Goal: Information Seeking & Learning: Learn about a topic

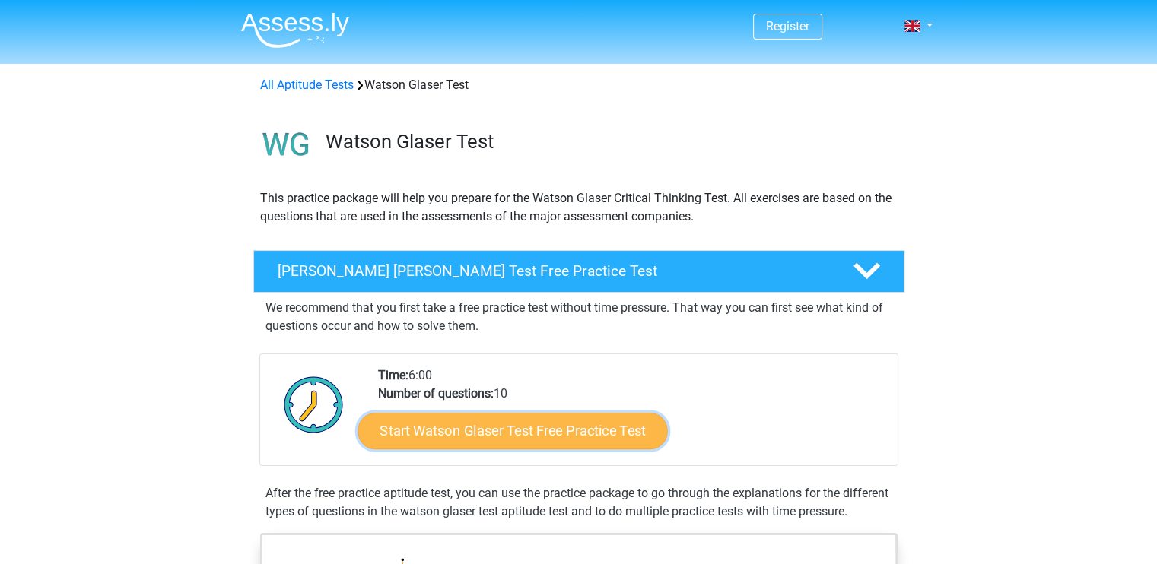
click at [571, 424] on link "Start Watson Glaser Test Free Practice Test" at bounding box center [512, 431] width 310 height 37
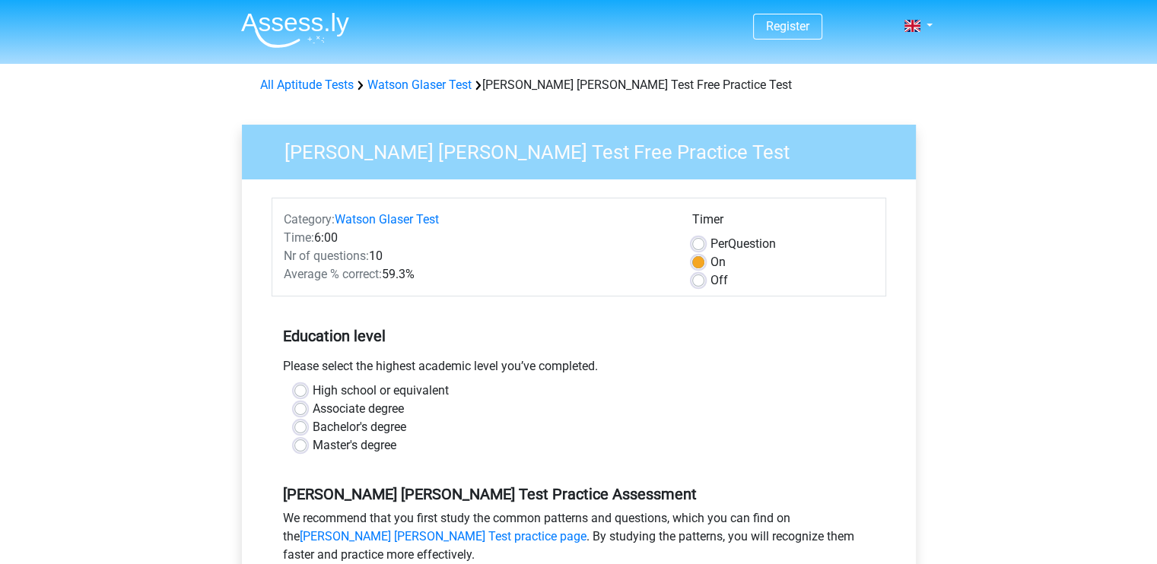
scroll to position [202, 0]
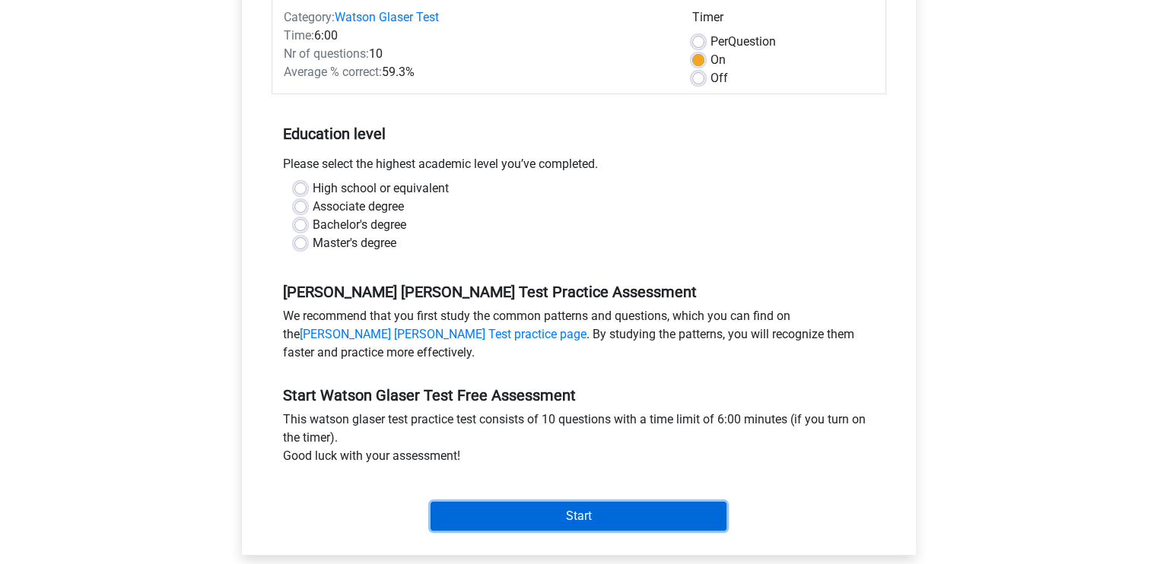
click at [515, 507] on input "Start" at bounding box center [579, 516] width 296 height 29
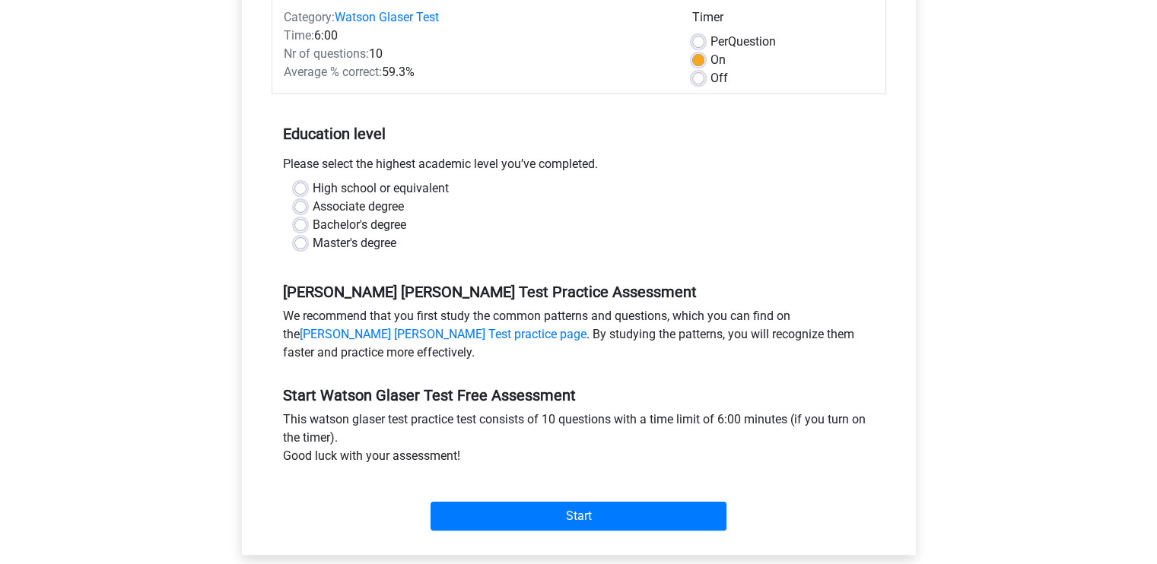
click at [313, 188] on label "High school or equivalent" at bounding box center [381, 189] width 136 height 18
click at [298, 188] on input "High school or equivalent" at bounding box center [300, 187] width 12 height 15
radio input "true"
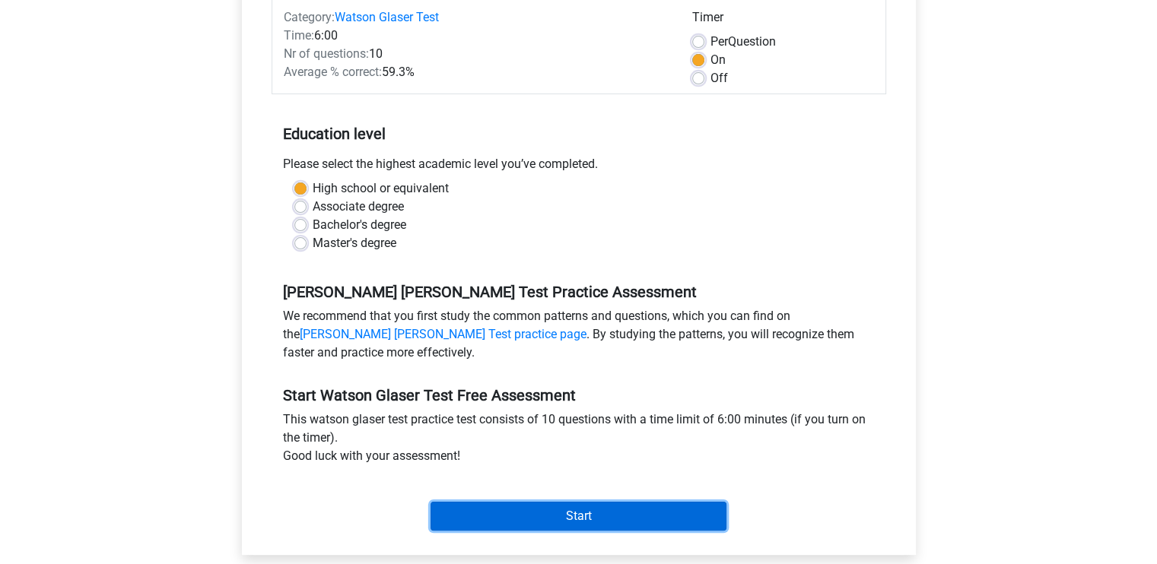
click at [557, 510] on input "Start" at bounding box center [579, 516] width 296 height 29
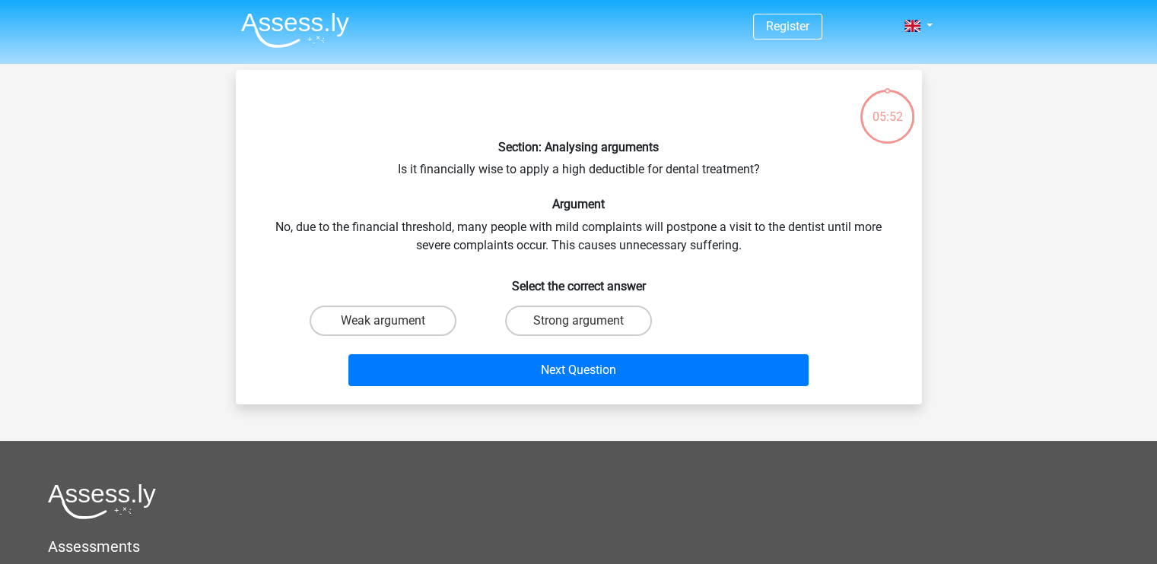
click at [601, 166] on div "Section: Analysing arguments Is it financially wise to apply a high deductible …" at bounding box center [579, 237] width 674 height 310
click at [657, 176] on div "Section: Analysing arguments Is it financially wise to apply a high deductible …" at bounding box center [579, 237] width 674 height 310
drag, startPoint x: 663, startPoint y: 170, endPoint x: 723, endPoint y: 181, distance: 61.0
click at [723, 181] on div "Section: Analysing arguments Is it financially wise to apply a high deductible …" at bounding box center [579, 237] width 674 height 310
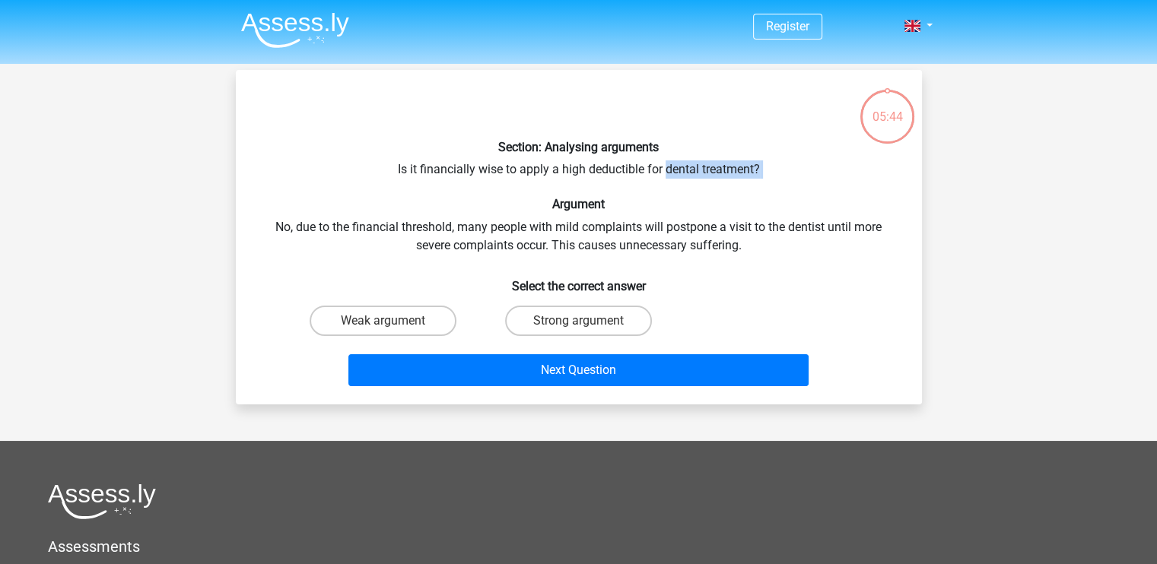
click at [654, 195] on div "Section: Analysing arguments Is it financially wise to apply a high deductible …" at bounding box center [579, 237] width 674 height 310
drag, startPoint x: 392, startPoint y: 170, endPoint x: 736, endPoint y: 180, distance: 344.7
click at [736, 180] on div "Section: Analysing arguments Is it financially wise to apply a high deductible …" at bounding box center [579, 237] width 674 height 310
drag, startPoint x: 724, startPoint y: 154, endPoint x: 669, endPoint y: 169, distance: 56.8
click at [669, 169] on div "Section: Analysing arguments Is it financially wise to apply a high deductible …" at bounding box center [579, 237] width 674 height 310
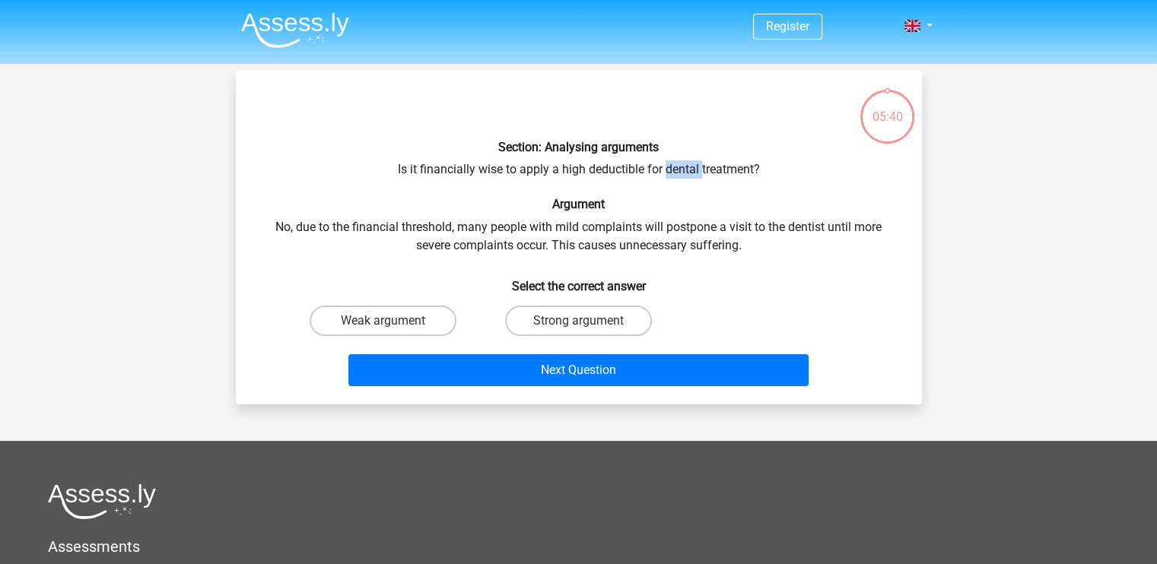
click at [669, 169] on div "Section: Analysing arguments Is it financially wise to apply a high deductible …" at bounding box center [579, 237] width 674 height 310
click at [523, 230] on div "Section: Analysing arguments Is it financially wise to apply a high deductible …" at bounding box center [579, 237] width 674 height 310
click at [545, 319] on label "Strong argument" at bounding box center [578, 321] width 147 height 30
click at [578, 321] on input "Strong argument" at bounding box center [583, 326] width 10 height 10
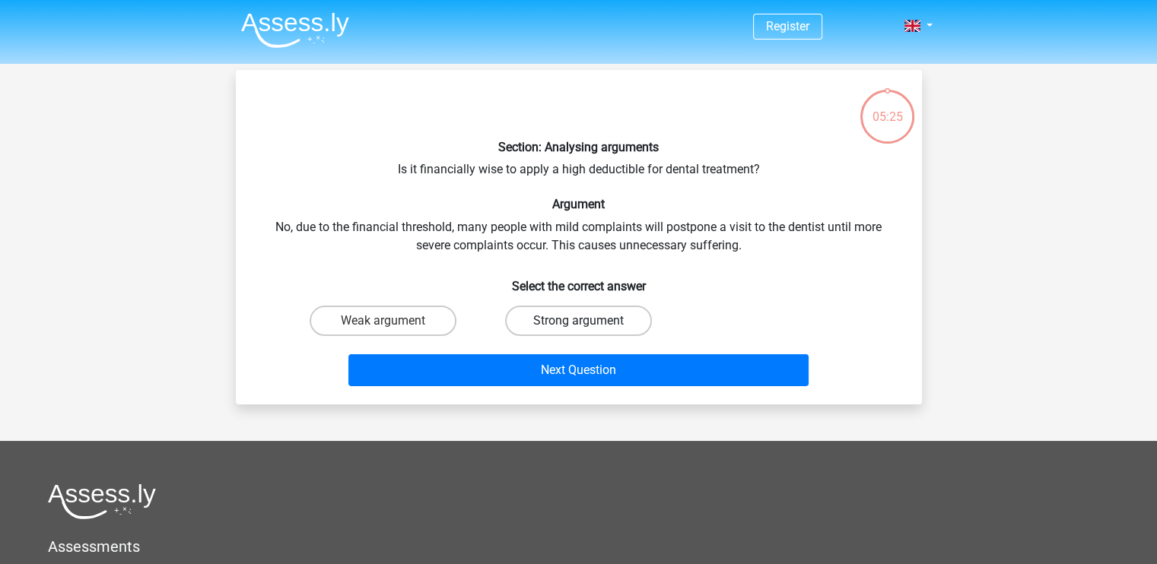
radio input "true"
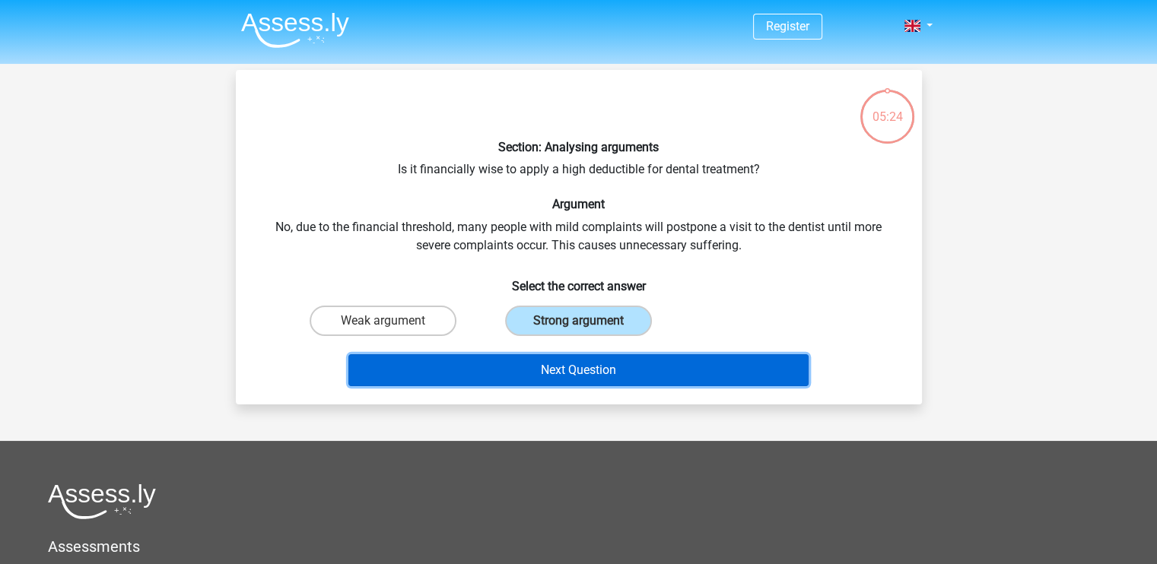
click at [551, 362] on button "Next Question" at bounding box center [578, 370] width 460 height 32
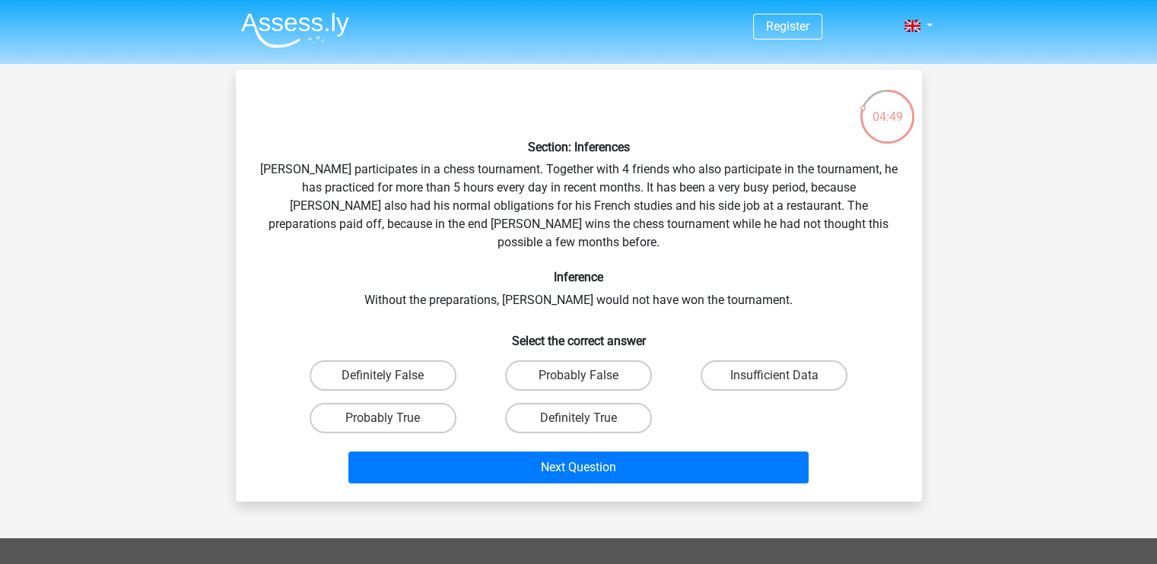
click at [272, 175] on div "Section: Inferences Pablo participates in a chess tournament. Together with 4 f…" at bounding box center [579, 286] width 674 height 408
click at [777, 376] on input "Insufficient Data" at bounding box center [779, 381] width 10 height 10
radio input "true"
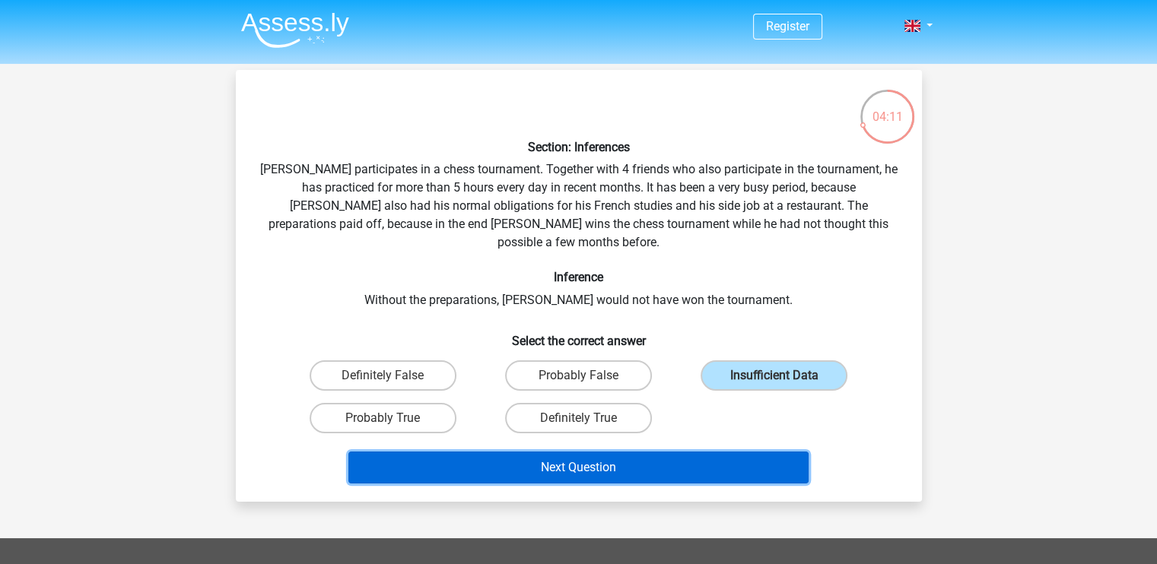
click at [713, 452] on button "Next Question" at bounding box center [578, 468] width 460 height 32
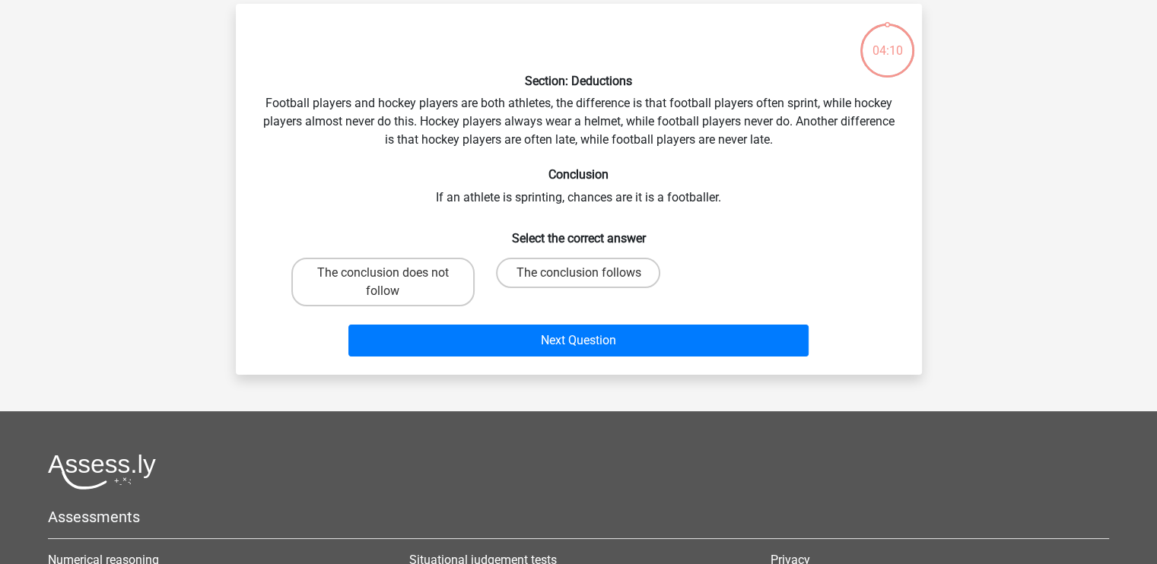
scroll to position [70, 0]
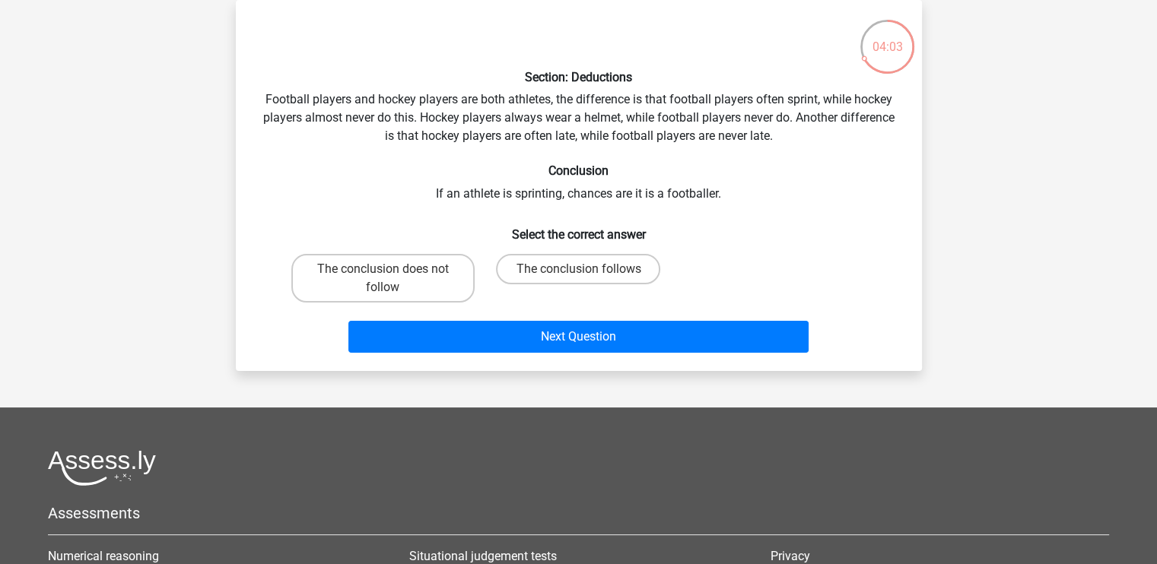
click at [799, 103] on div "Section: Deductions Football players and hockey players are both athletes, the …" at bounding box center [579, 185] width 674 height 347
click at [848, 192] on div "Section: Deductions Football players and hockey players are both athletes, the …" at bounding box center [579, 185] width 674 height 347
click at [422, 288] on label "The conclusion does not follow" at bounding box center [382, 278] width 183 height 49
click at [392, 279] on input "The conclusion does not follow" at bounding box center [388, 274] width 10 height 10
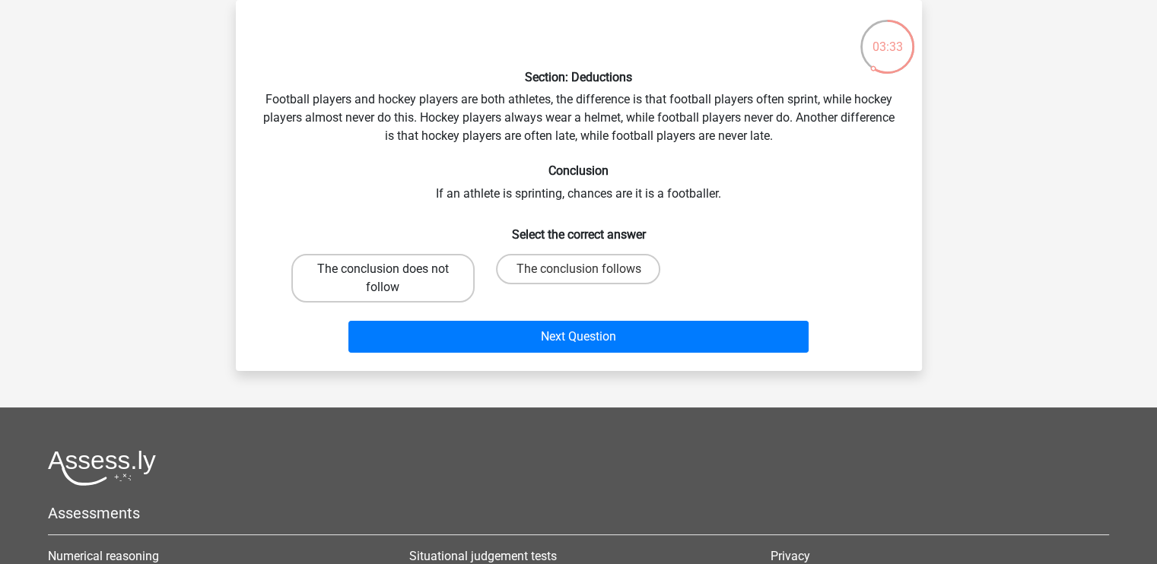
radio input "true"
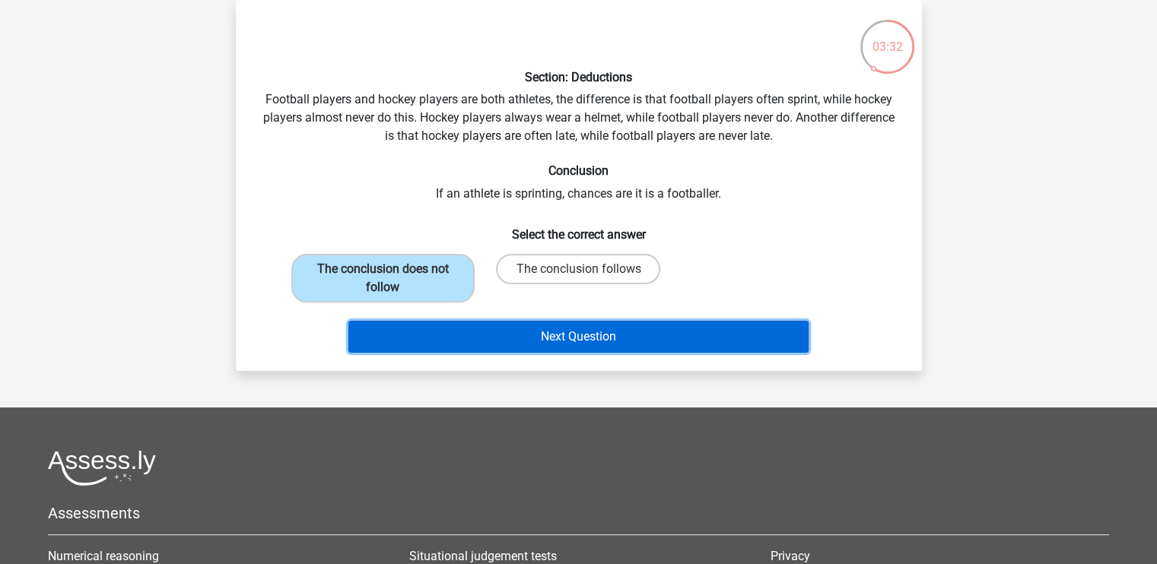
click at [550, 333] on button "Next Question" at bounding box center [578, 337] width 460 height 32
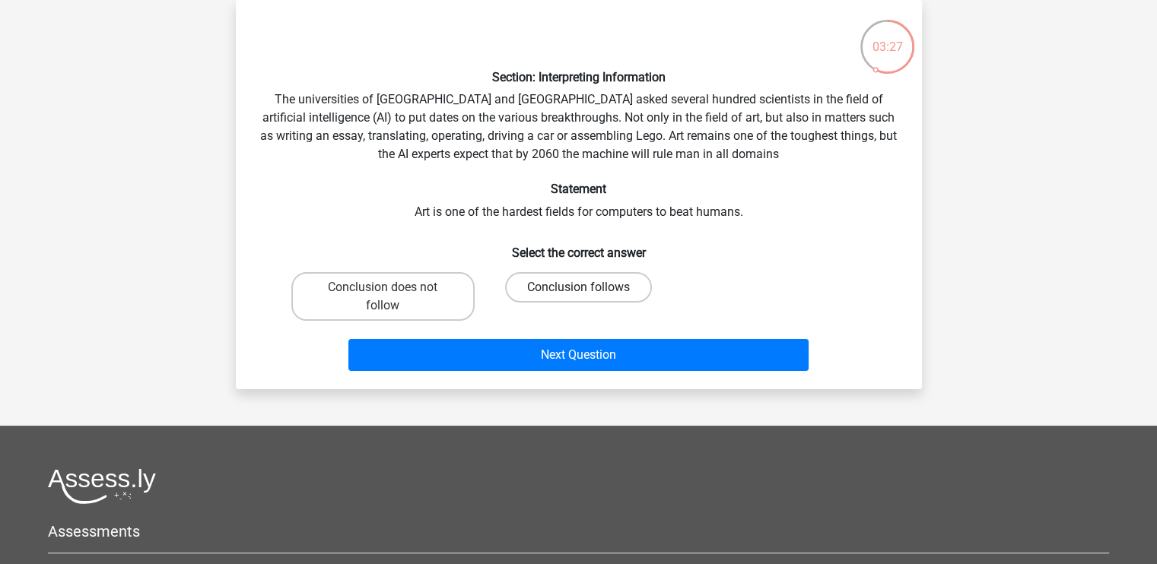
click at [558, 282] on label "Conclusion follows" at bounding box center [578, 287] width 147 height 30
click at [578, 288] on input "Conclusion follows" at bounding box center [583, 293] width 10 height 10
radio input "true"
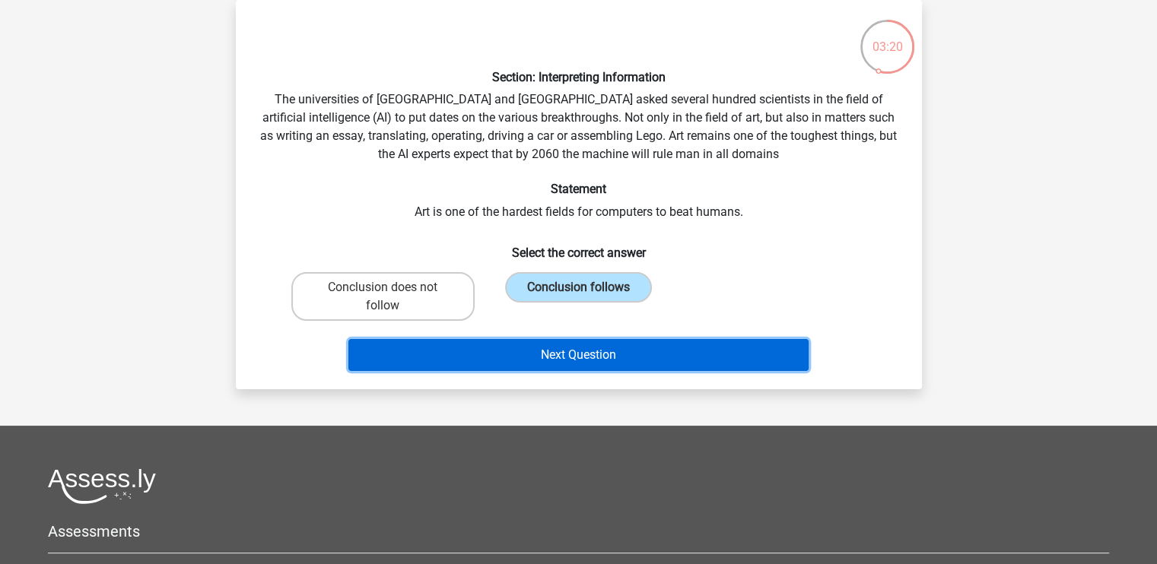
click at [551, 348] on button "Next Question" at bounding box center [578, 355] width 460 height 32
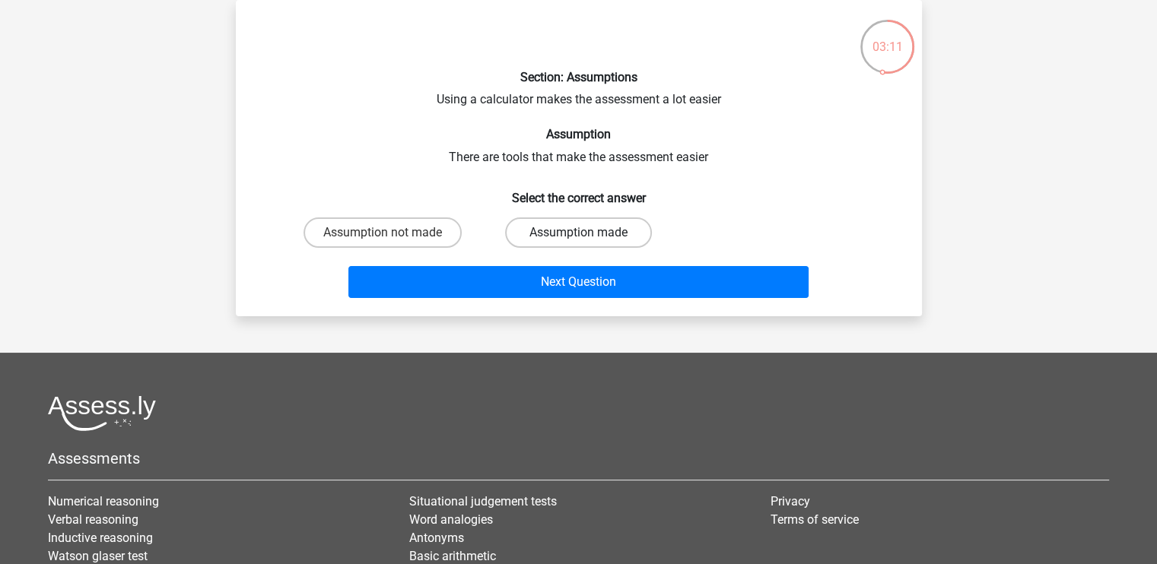
click at [549, 240] on label "Assumption made" at bounding box center [578, 233] width 147 height 30
click at [578, 240] on input "Assumption made" at bounding box center [583, 238] width 10 height 10
radio input "true"
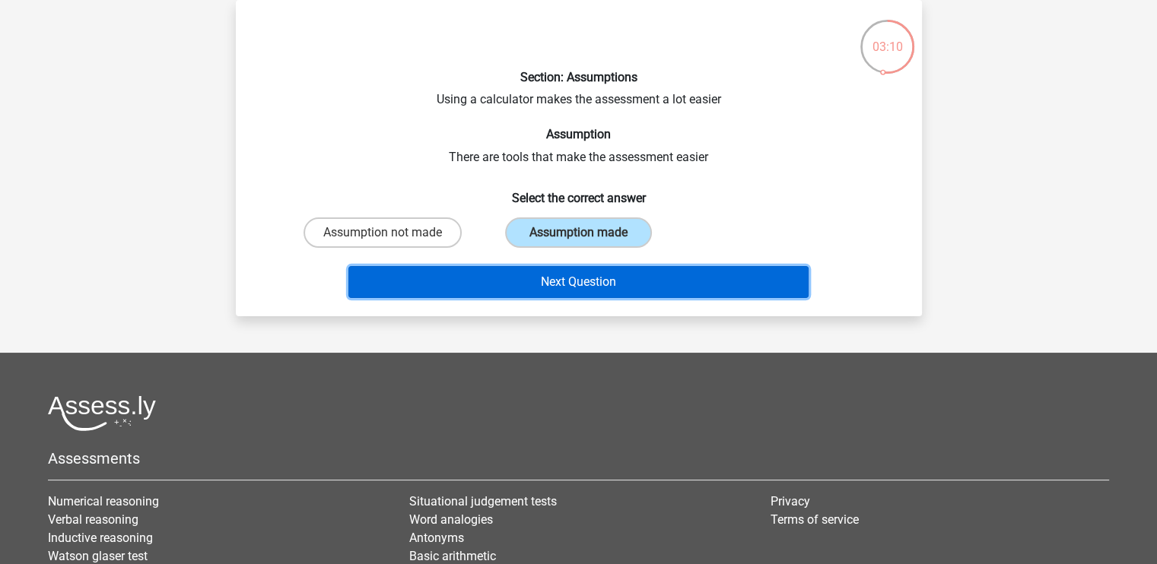
click at [561, 282] on button "Next Question" at bounding box center [578, 282] width 460 height 32
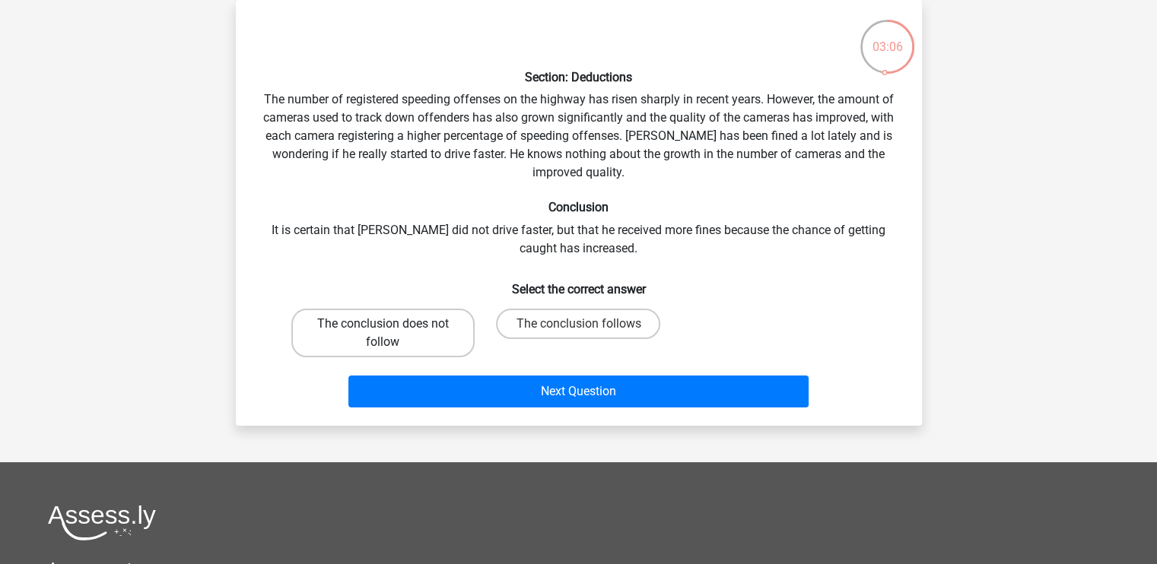
click at [408, 328] on label "The conclusion does not follow" at bounding box center [382, 333] width 183 height 49
click at [392, 328] on input "The conclusion does not follow" at bounding box center [388, 329] width 10 height 10
radio input "true"
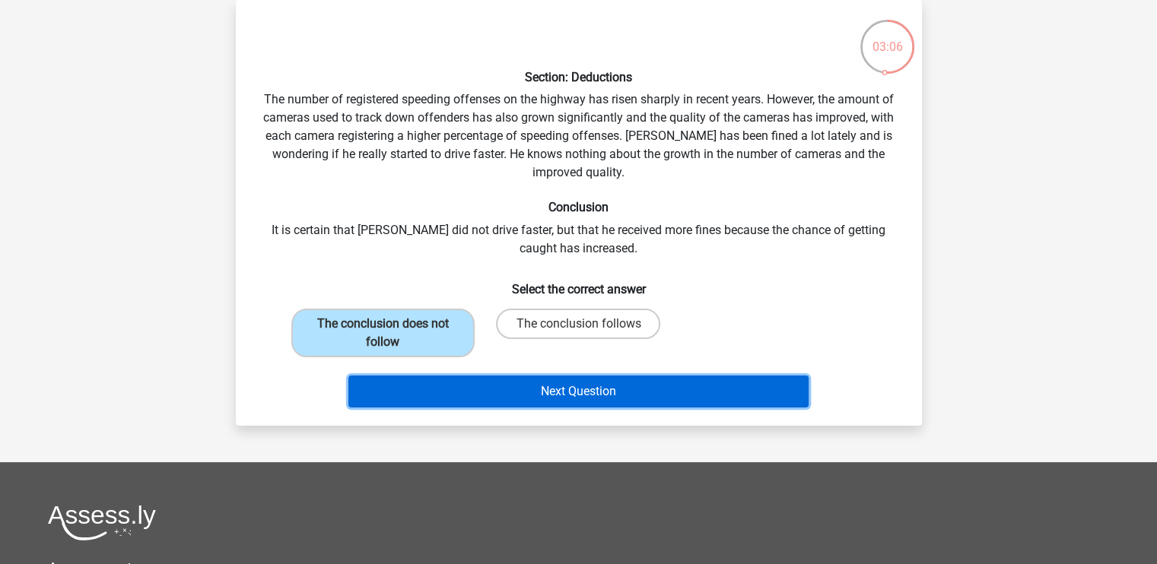
click at [493, 389] on button "Next Question" at bounding box center [578, 392] width 460 height 32
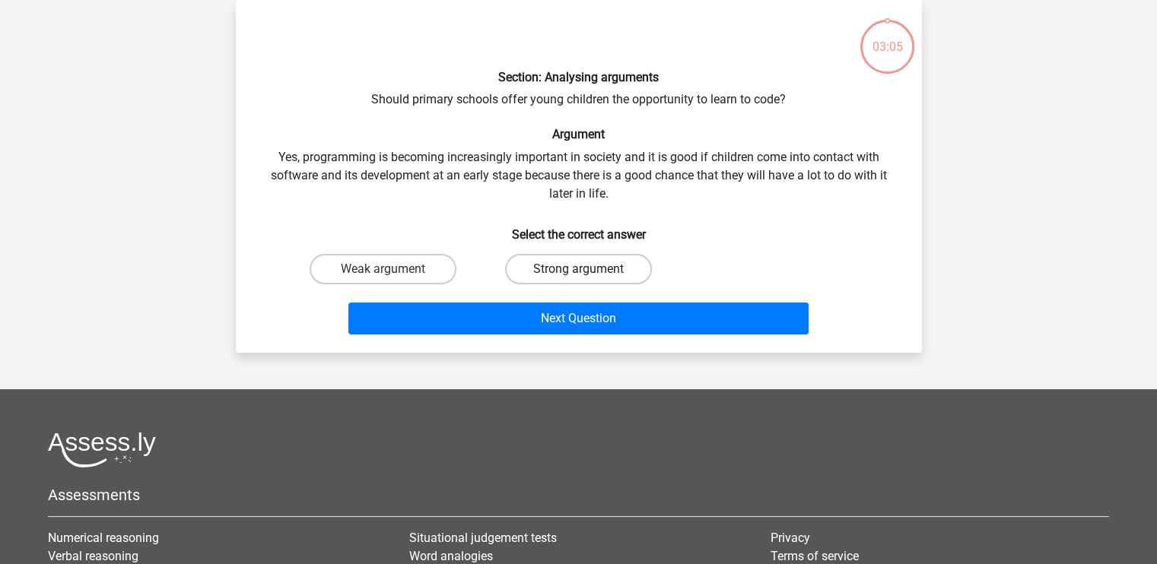
click at [570, 266] on label "Strong argument" at bounding box center [578, 269] width 147 height 30
click at [578, 269] on input "Strong argument" at bounding box center [583, 274] width 10 height 10
radio input "true"
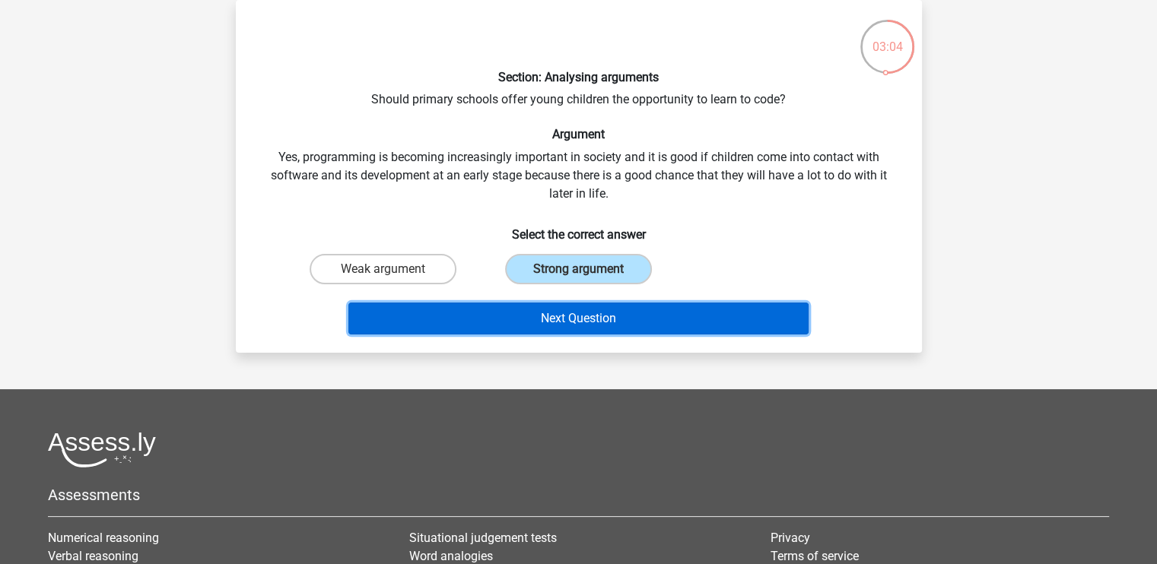
click at [578, 312] on button "Next Question" at bounding box center [578, 319] width 460 height 32
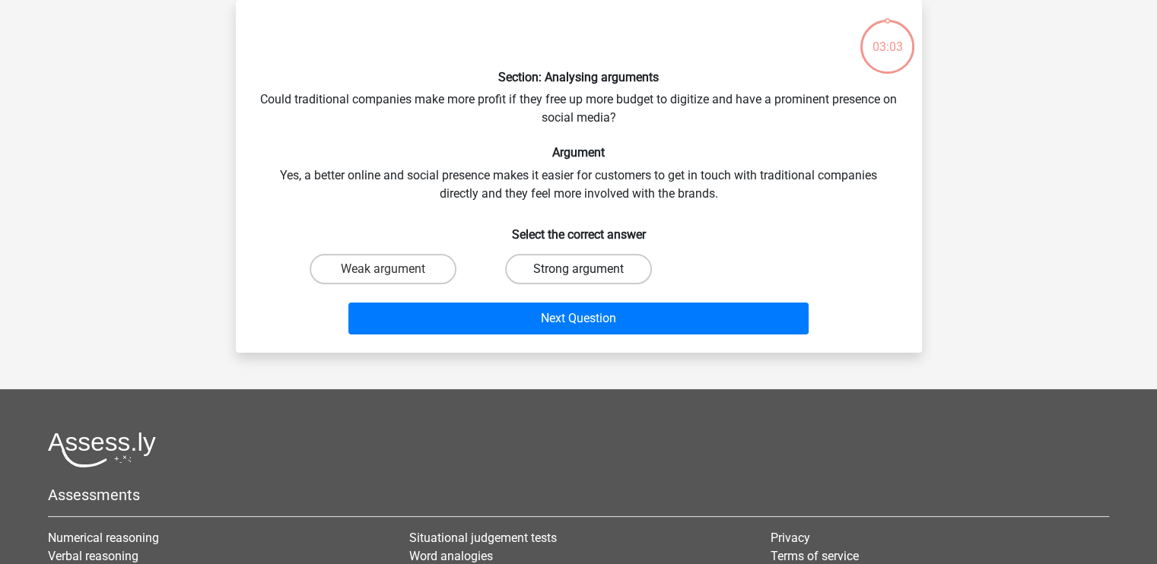
click at [569, 262] on label "Strong argument" at bounding box center [578, 269] width 147 height 30
click at [578, 269] on input "Strong argument" at bounding box center [583, 274] width 10 height 10
radio input "true"
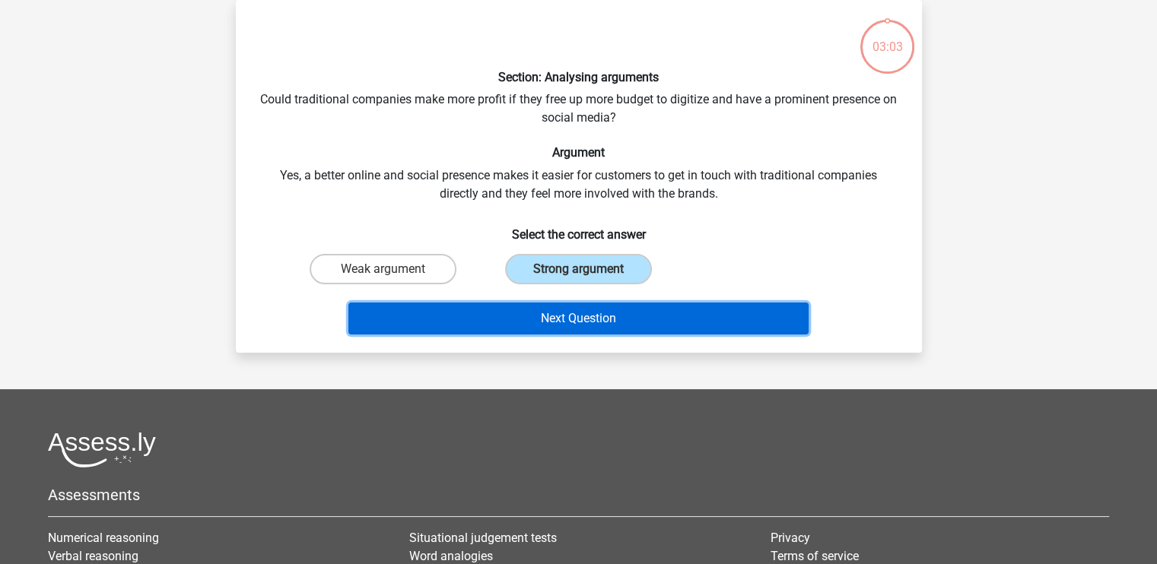
click at [586, 316] on button "Next Question" at bounding box center [578, 319] width 460 height 32
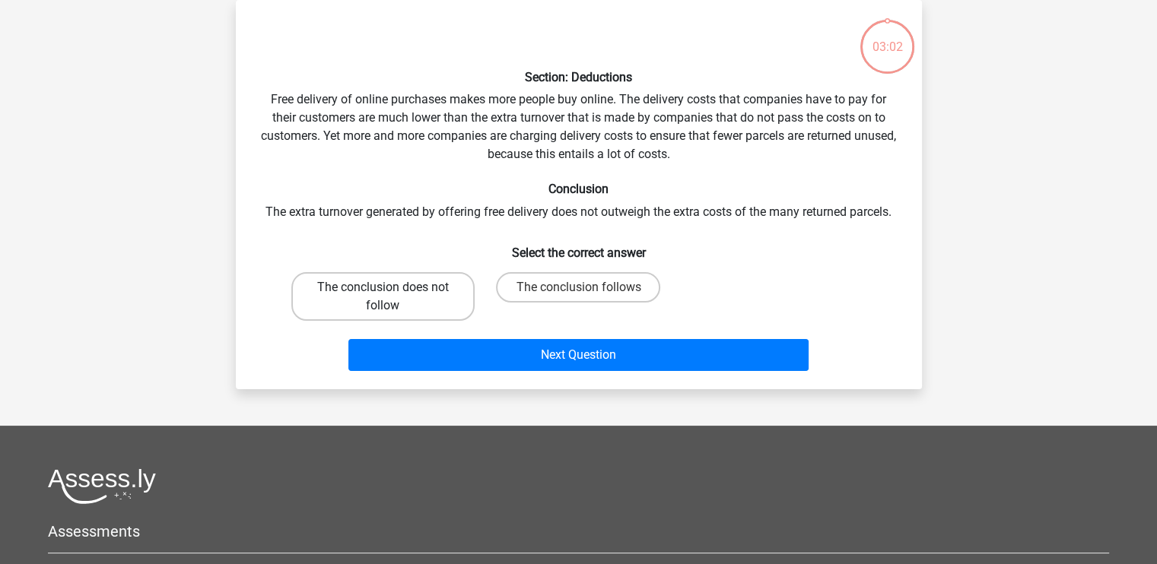
click at [447, 283] on label "The conclusion does not follow" at bounding box center [382, 296] width 183 height 49
click at [392, 288] on input "The conclusion does not follow" at bounding box center [388, 293] width 10 height 10
radio input "true"
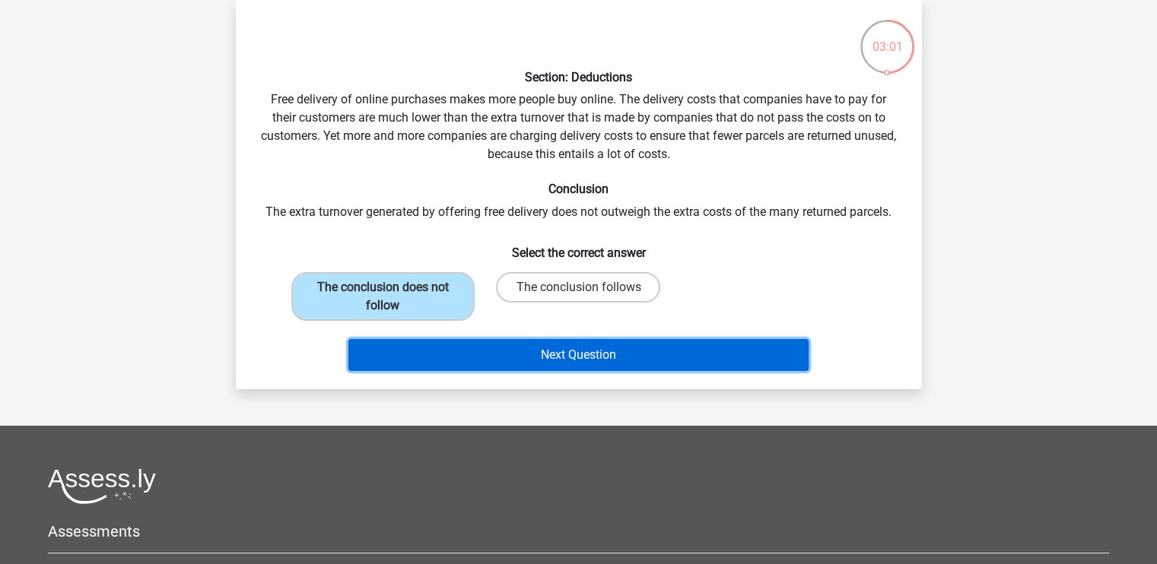
click at [542, 346] on button "Next Question" at bounding box center [578, 355] width 460 height 32
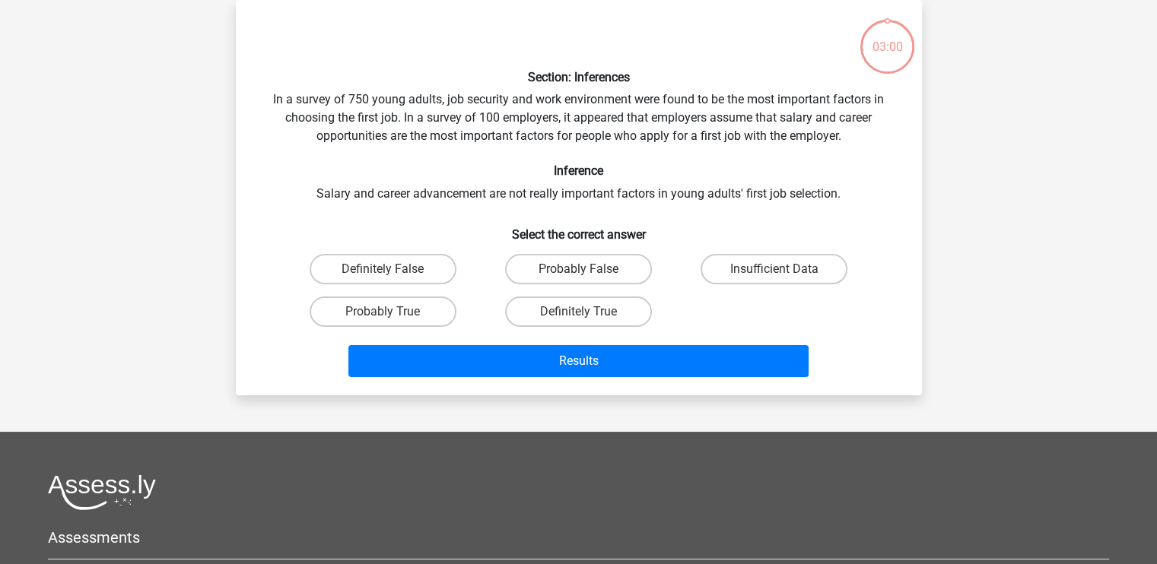
click at [570, 291] on div "Definitely True" at bounding box center [578, 312] width 195 height 43
drag, startPoint x: 578, startPoint y: 270, endPoint x: 579, endPoint y: 282, distance: 12.2
click at [578, 271] on input "Probably False" at bounding box center [583, 274] width 10 height 10
radio input "true"
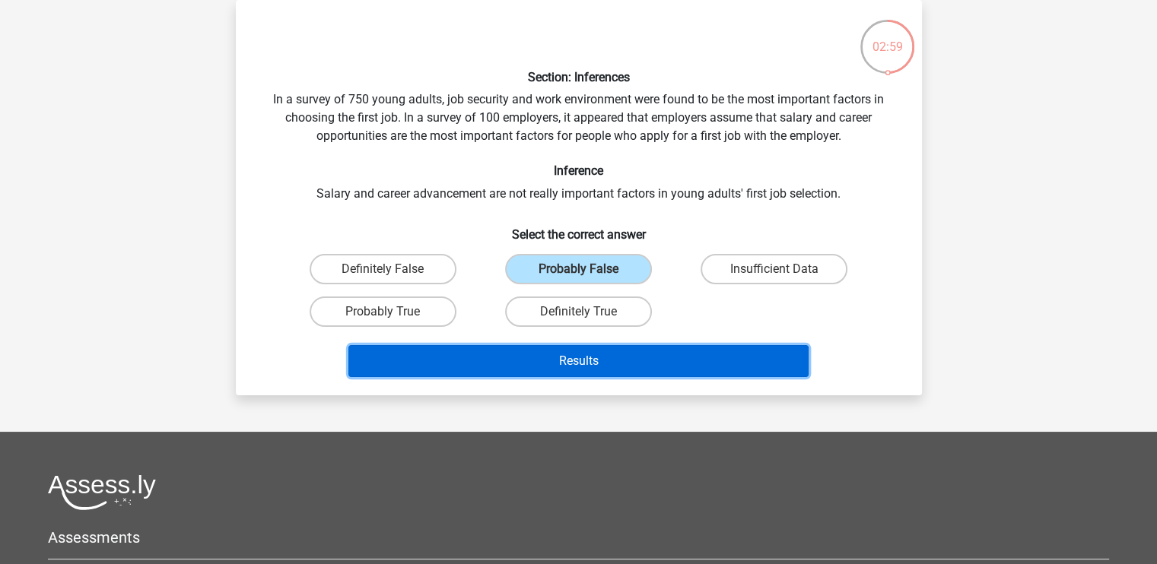
click at [584, 346] on button "Results" at bounding box center [578, 361] width 460 height 32
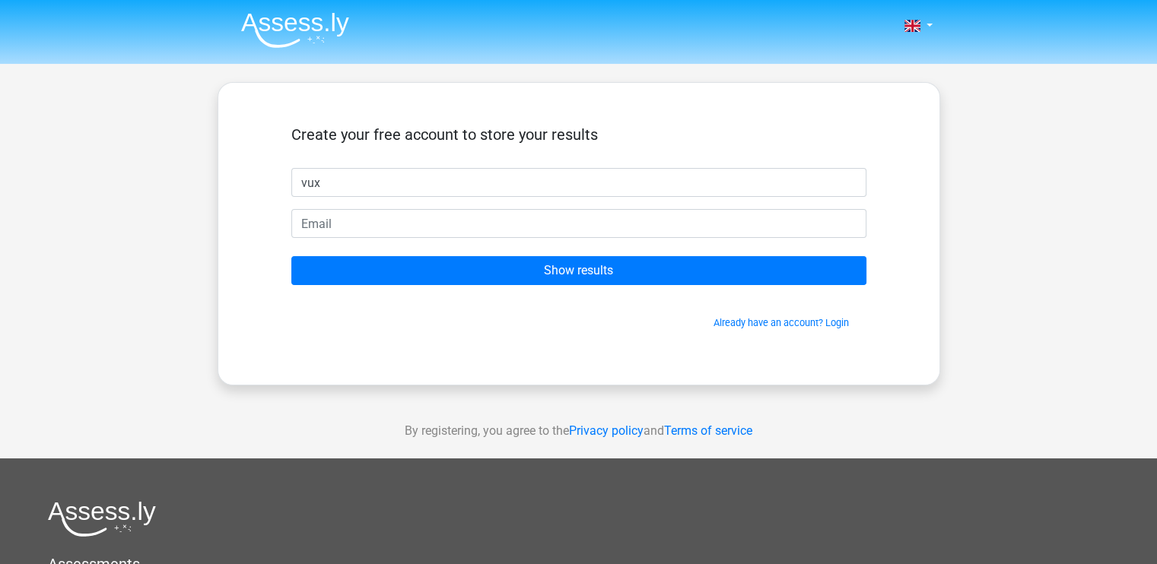
type input "vux"
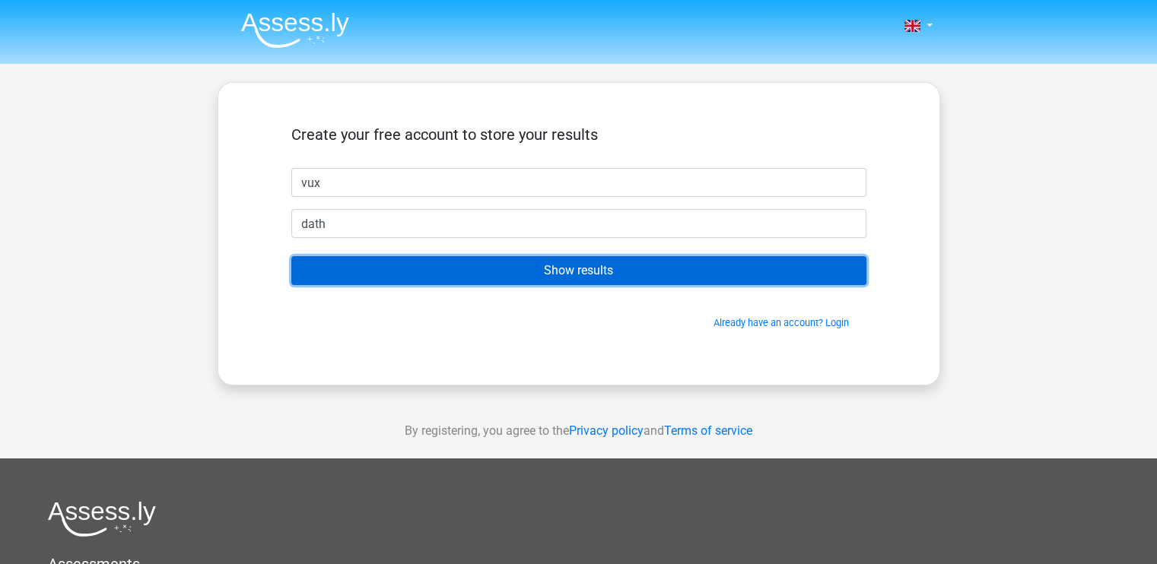
click at [291, 256] on input "Show results" at bounding box center [578, 270] width 575 height 29
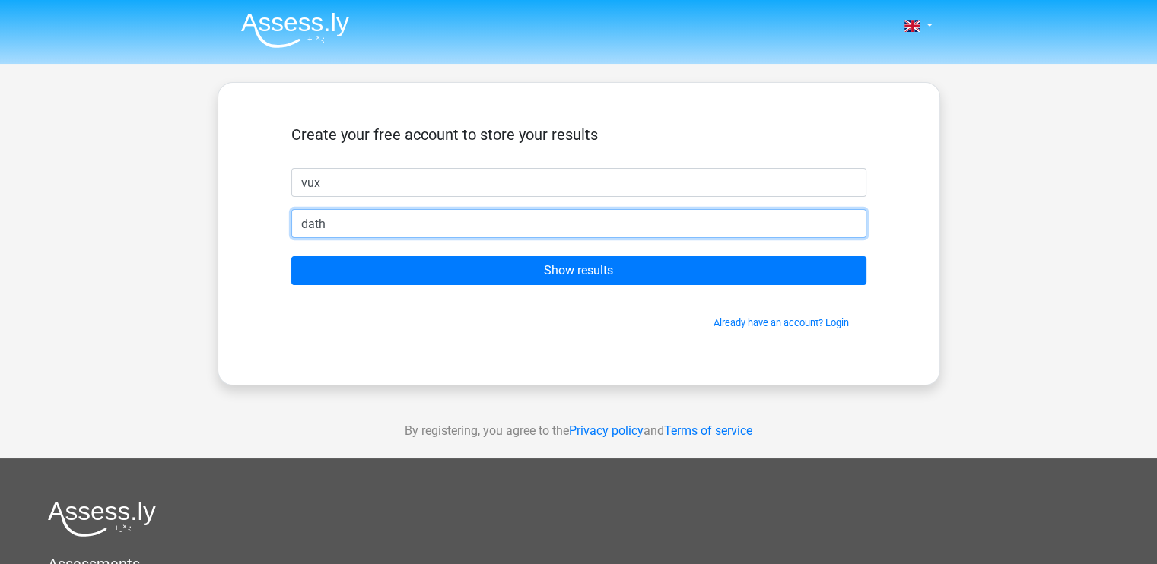
drag, startPoint x: 491, startPoint y: 215, endPoint x: 360, endPoint y: 234, distance: 132.8
click at [360, 234] on input "dath" at bounding box center [578, 223] width 575 height 29
type input "d"
type input "[EMAIL_ADDRESS][DOMAIN_NAME]"
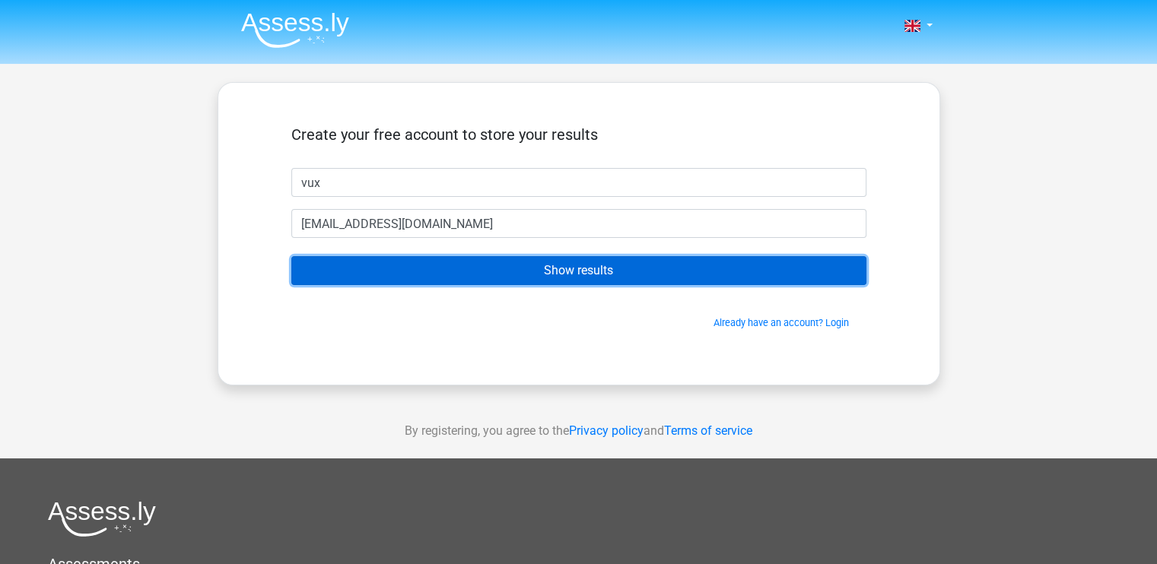
click at [400, 275] on input "Show results" at bounding box center [578, 270] width 575 height 29
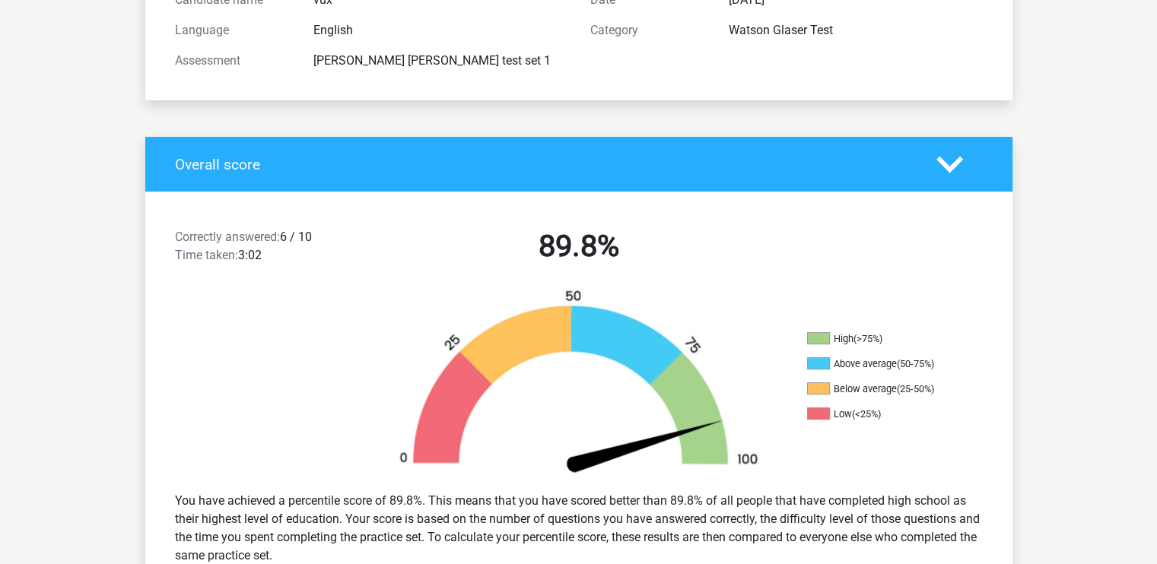
scroll to position [243, 0]
